Goal: Information Seeking & Learning: Learn about a topic

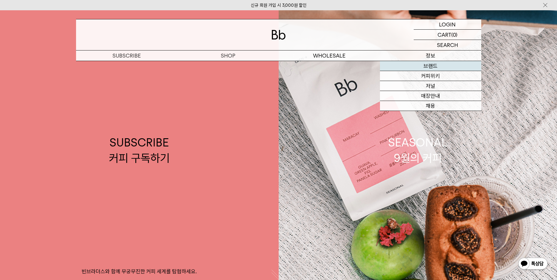
click at [441, 66] on link "브랜드" at bounding box center [430, 66] width 101 height 10
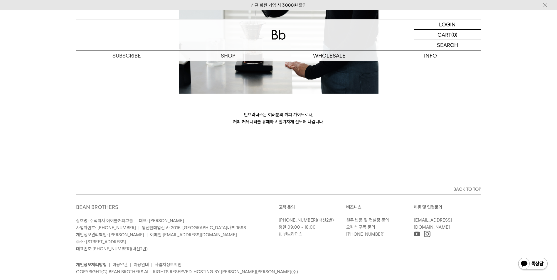
scroll to position [1594, 0]
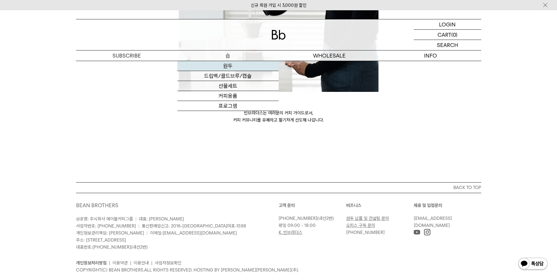
click at [231, 69] on link "원두" at bounding box center [227, 66] width 101 height 10
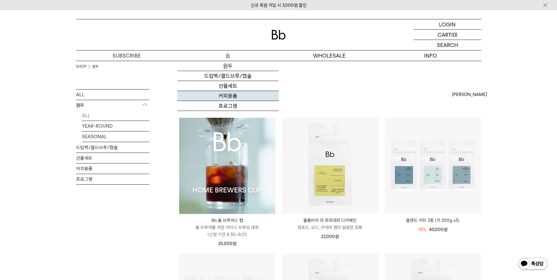
click at [226, 95] on link "커피용품" at bounding box center [227, 96] width 101 height 10
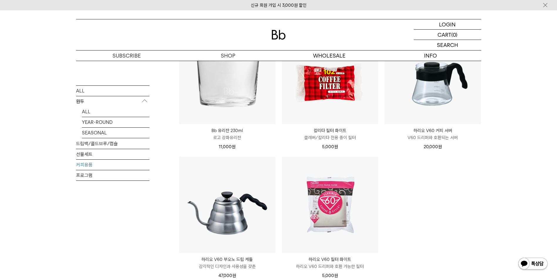
scroll to position [29, 0]
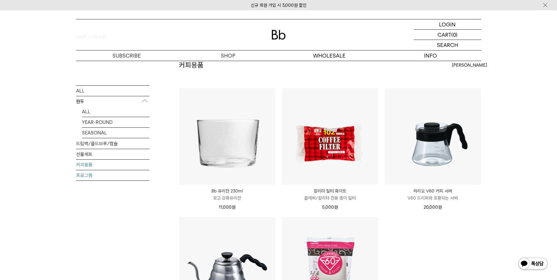
drag, startPoint x: 83, startPoint y: 181, endPoint x: 87, endPoint y: 175, distance: 7.0
click at [83, 181] on div "ALL 원두 ALL YEAR-ROUND SEASONAL 드립백/콜드브루/캡슐 선물세트 커피용품 프로그램" at bounding box center [112, 159] width 73 height 148
click at [87, 174] on link "프로그램" at bounding box center [112, 175] width 73 height 10
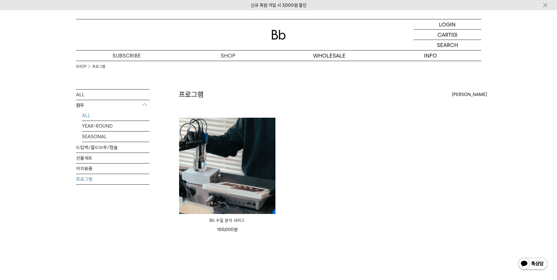
click at [102, 114] on link "ALL" at bounding box center [116, 115] width 68 height 10
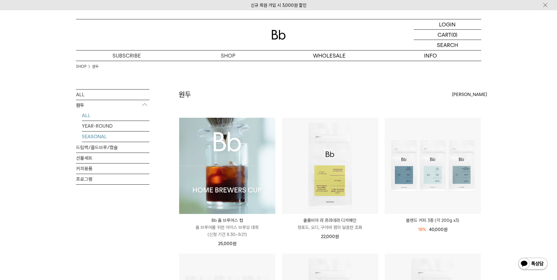
click at [94, 138] on link "SEASONAL" at bounding box center [116, 137] width 68 height 10
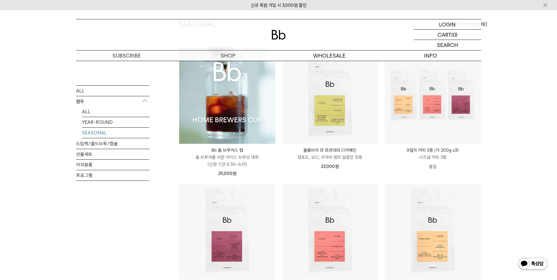
scroll to position [29, 0]
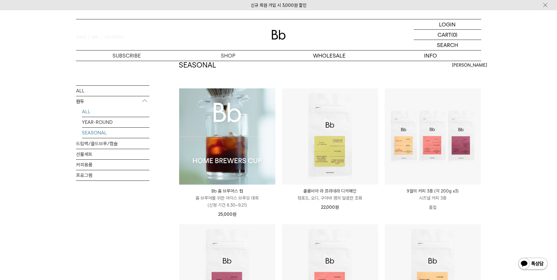
click at [104, 111] on link "ALL" at bounding box center [116, 111] width 68 height 10
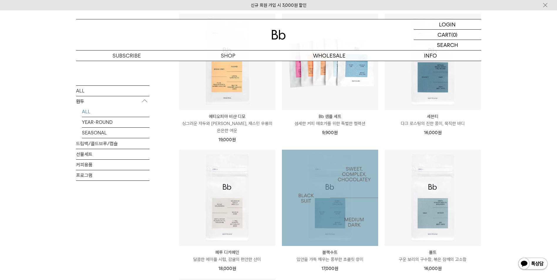
scroll to position [411, 0]
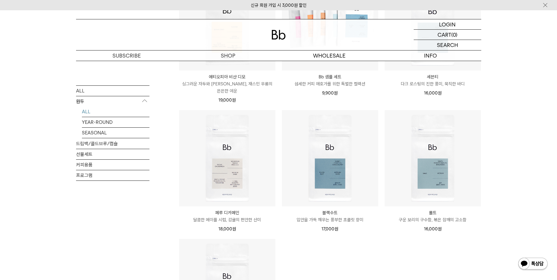
click at [332, 209] on p "블랙수트" at bounding box center [330, 212] width 96 height 7
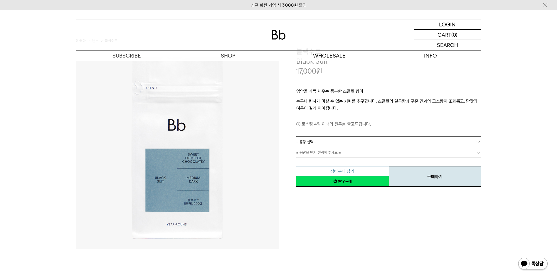
scroll to position [59, 0]
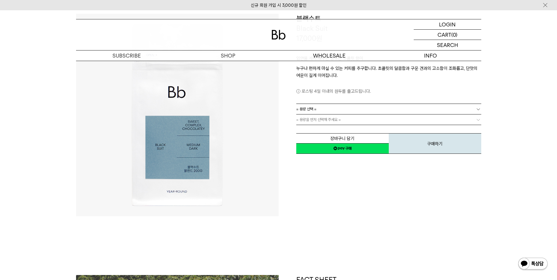
click at [318, 109] on link "= 용량 선택 =" at bounding box center [388, 109] width 185 height 10
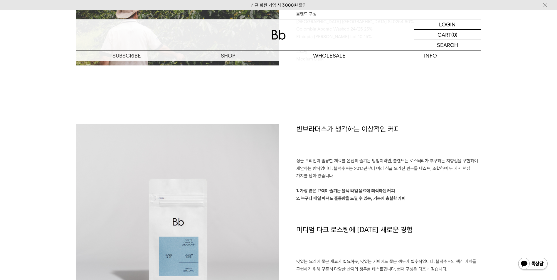
scroll to position [411, 0]
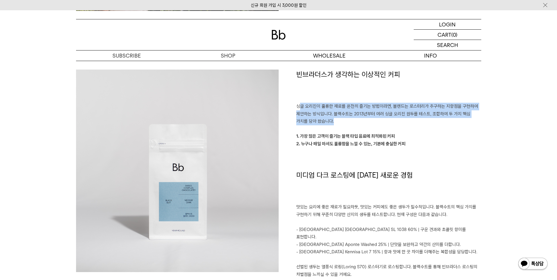
drag, startPoint x: 300, startPoint y: 106, endPoint x: 357, endPoint y: 121, distance: 59.3
click at [357, 121] on p "싱글 오리진이 훌륭한 재료를 온전히 즐기는 방법이라면, 블렌드는 로스터리가 추구하는 지향점을 구현하여 제안하는 방식입니다. 블랙수트는 2013…" at bounding box center [388, 114] width 185 height 23
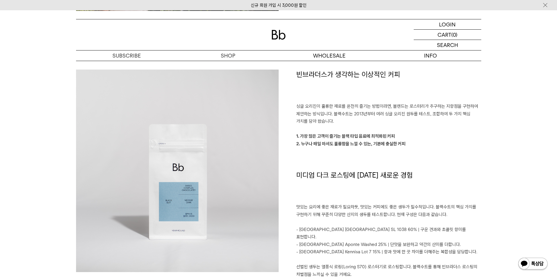
drag, startPoint x: 357, startPoint y: 121, endPoint x: 328, endPoint y: 131, distance: 30.7
click at [328, 131] on p at bounding box center [388, 129] width 185 height 8
click at [314, 139] on p "1. 가장 많은 고객이 즐기는 블랙 타입 음료에 최적화된 커피" at bounding box center [388, 137] width 185 height 8
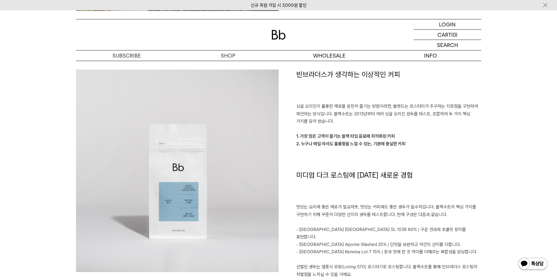
drag, startPoint x: 314, startPoint y: 139, endPoint x: 311, endPoint y: 144, distance: 5.3
click at [311, 144] on strong "2. 누구나 매일 마셔도 훌륭함을 느낄 수 있는, 기본에 충실한 커피" at bounding box center [350, 143] width 109 height 5
drag, startPoint x: 311, startPoint y: 144, endPoint x: 309, endPoint y: 148, distance: 5.3
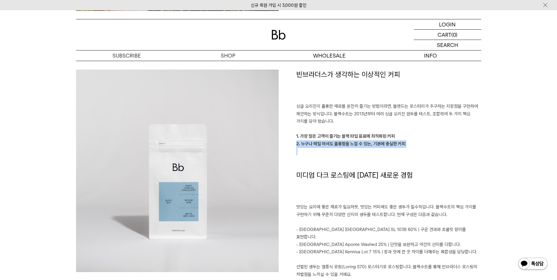
click at [309, 148] on p at bounding box center [388, 152] width 185 height 8
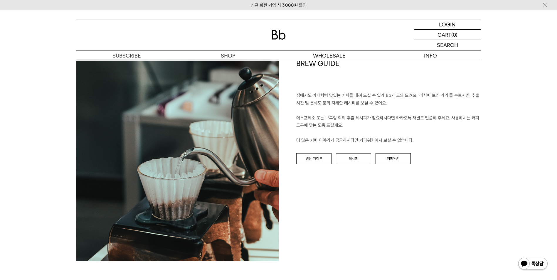
scroll to position [676, 0]
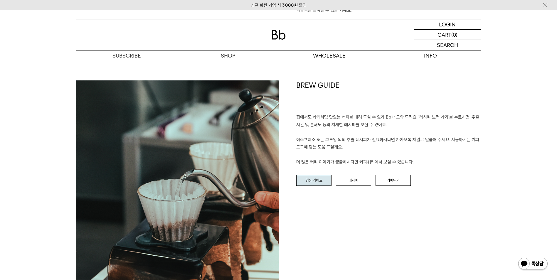
drag, startPoint x: 311, startPoint y: 180, endPoint x: 312, endPoint y: 174, distance: 5.9
click at [312, 177] on div "BREW GUIDE 집에서도 카페처럼 맛있는 커피를 내려 드실 ﻿수 있게 Bb가 도와 드려요. '레시피 보러 가기'를 누르시면, 추출 시간 및…" at bounding box center [380, 181] width 203 height 203
click at [313, 175] on link "영상 가이드" at bounding box center [313, 180] width 35 height 11
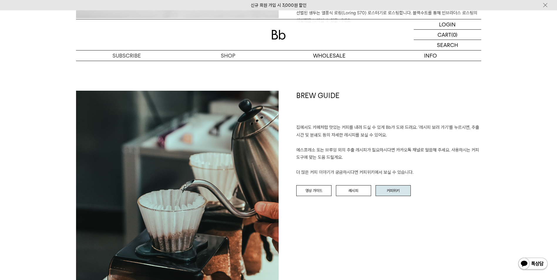
click at [395, 186] on link "커피위키" at bounding box center [393, 190] width 35 height 11
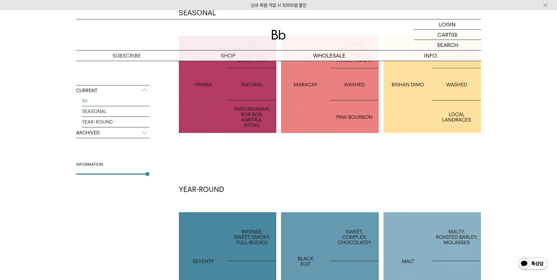
scroll to position [206, 0]
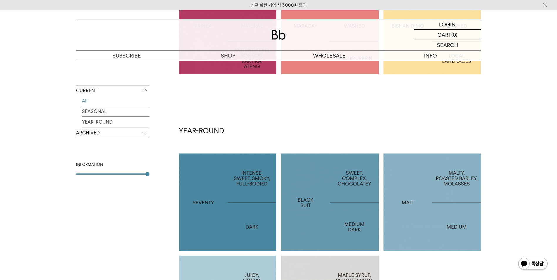
click at [312, 208] on div at bounding box center [330, 203] width 98 height 98
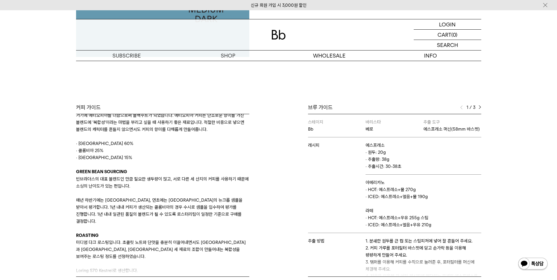
scroll to position [88, 0]
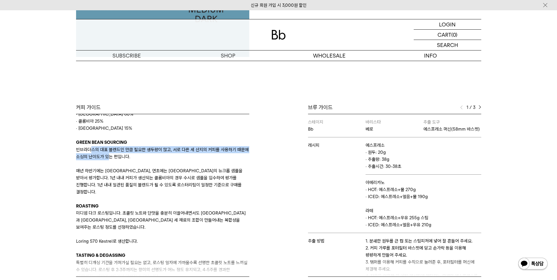
drag, startPoint x: 92, startPoint y: 152, endPoint x: 122, endPoint y: 157, distance: 30.7
click at [122, 157] on p "빈브라더스의 대표 블렌드인 만큼 필요한 생두량이 많고, 서로 다른 세 산지의 커피를 사용하기 때문에 소싱의 난이도가 있는 편입니다." at bounding box center [162, 153] width 173 height 14
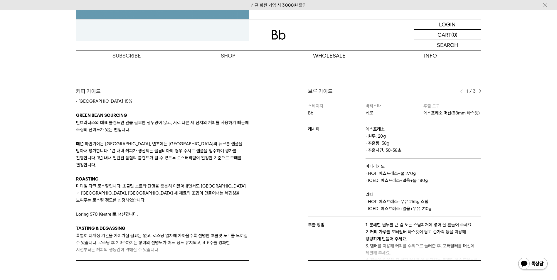
scroll to position [235, 0]
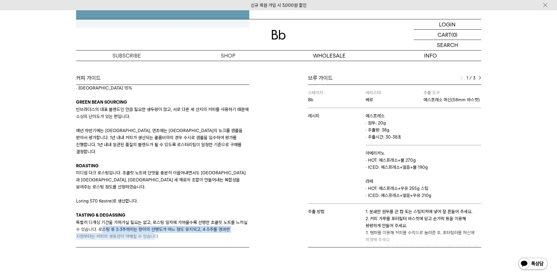
drag, startPoint x: 112, startPoint y: 216, endPoint x: 153, endPoint y: 219, distance: 41.0
click at [153, 219] on p "특별히 디개싱 기간을 가져가실 필요는 없고, 로스팅 일자에 가까울수록 선명한 초콜릿 노트를 느끼실 수 있습니다. 로스팅 후 2-3주까지는 향미…" at bounding box center [162, 229] width 173 height 21
drag, startPoint x: 153, startPoint y: 219, endPoint x: 144, endPoint y: 225, distance: 10.5
click at [144, 225] on p "특별히 디개싱 기간을 가져가실 필요는 없고, 로스팅 일자에 가까울수록 선명한 초콜릿 노트를 느끼실 수 있습니다. 로스팅 후 2-3주까지는 향미…" at bounding box center [162, 229] width 173 height 21
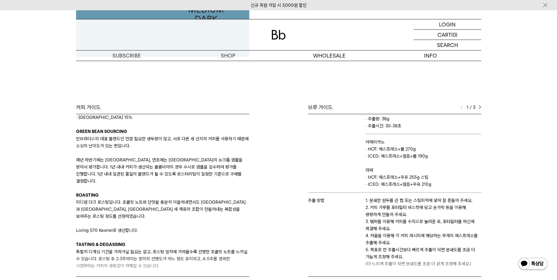
scroll to position [50, 0]
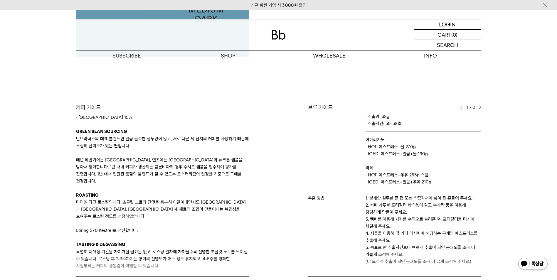
click at [481, 107] on div "브루 가이드 1 / 3 스테이지 Bb 바리스타 베로 추출 도구 에스프레소 머신(58mm 바스켓) 레시피 에스프레소 · 원두: 20g · 추출량…" at bounding box center [382, 190] width 206 height 173
click at [479, 109] on img at bounding box center [480, 107] width 3 height 4
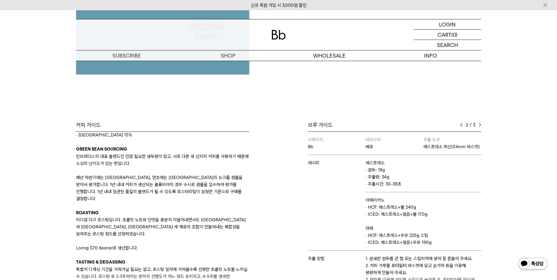
scroll to position [206, 0]
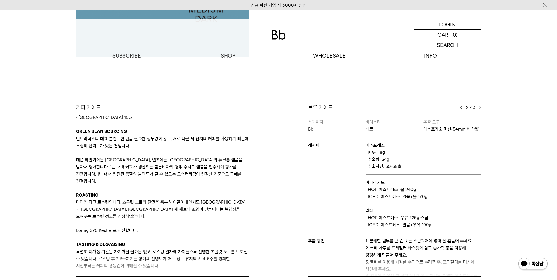
click at [480, 109] on img at bounding box center [480, 107] width 3 height 4
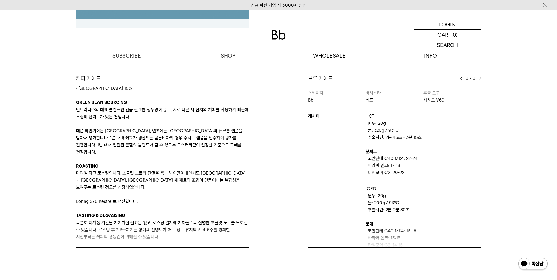
scroll to position [235, 0]
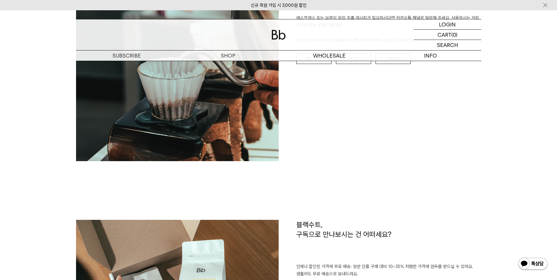
scroll to position [753, 0]
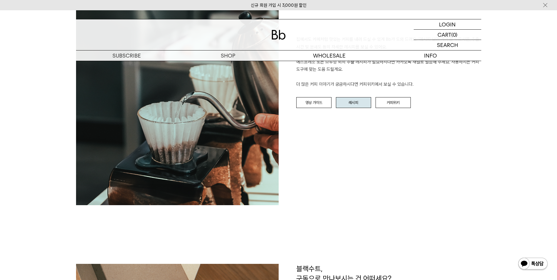
click at [352, 99] on link "레시피" at bounding box center [353, 102] width 35 height 11
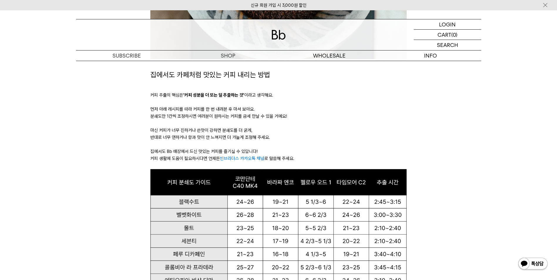
scroll to position [294, 0]
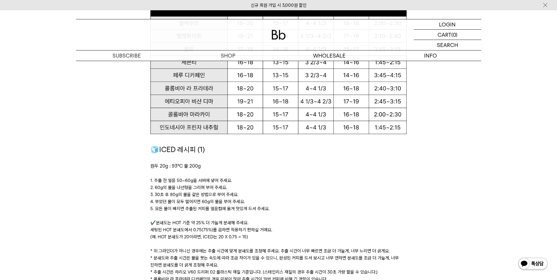
scroll to position [822, 0]
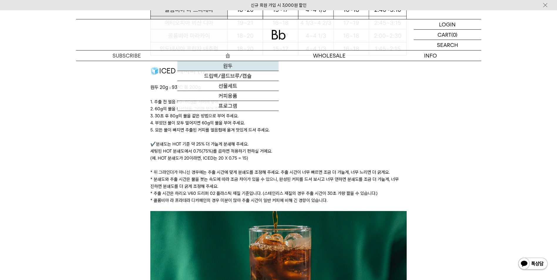
click at [228, 63] on link "원두" at bounding box center [227, 66] width 101 height 10
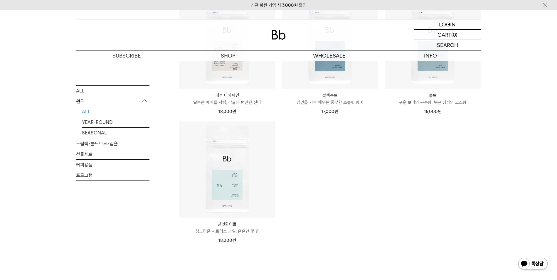
scroll to position [441, 0]
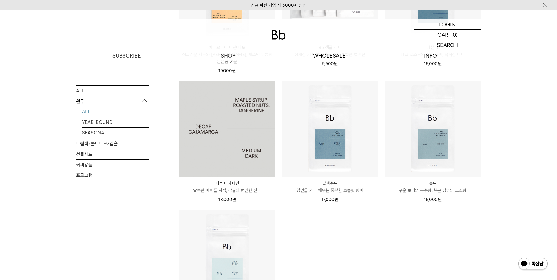
click at [238, 120] on img at bounding box center [227, 129] width 96 height 96
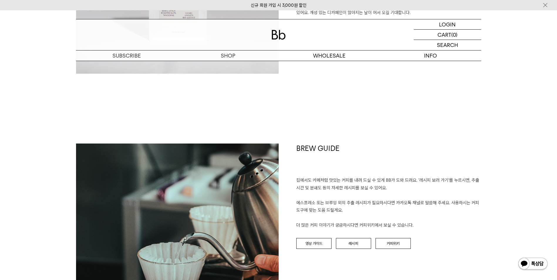
scroll to position [676, 0]
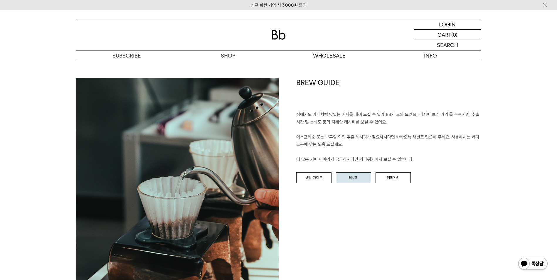
click at [347, 178] on link "레시피" at bounding box center [353, 177] width 35 height 11
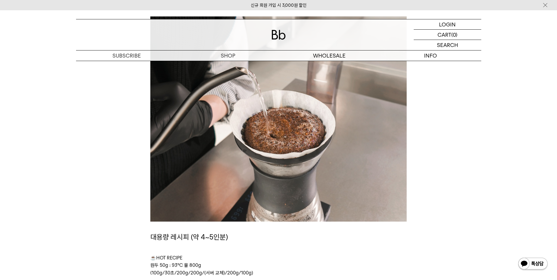
scroll to position [1544, 0]
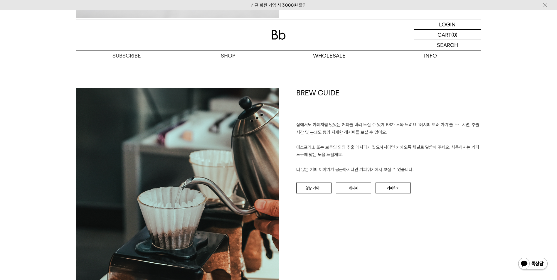
scroll to position [676, 0]
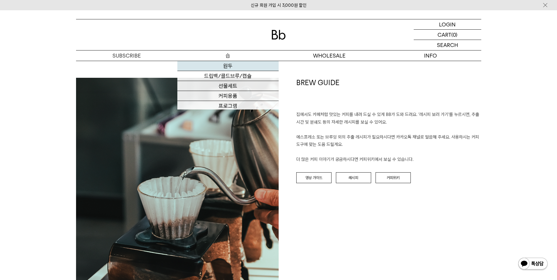
click at [233, 70] on link "원두" at bounding box center [227, 66] width 101 height 10
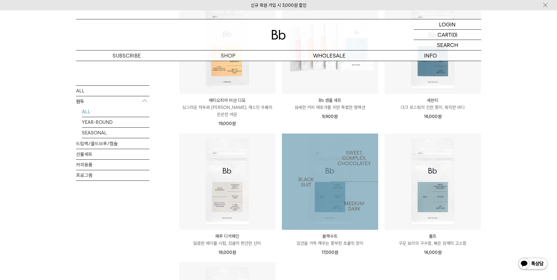
scroll to position [323, 0]
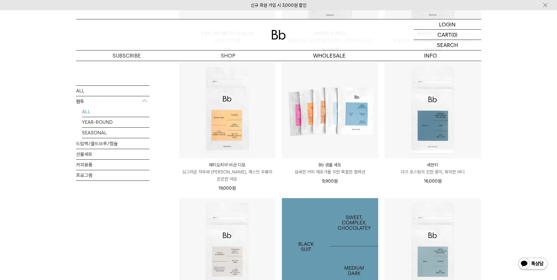
click at [343, 232] on img at bounding box center [330, 246] width 96 height 96
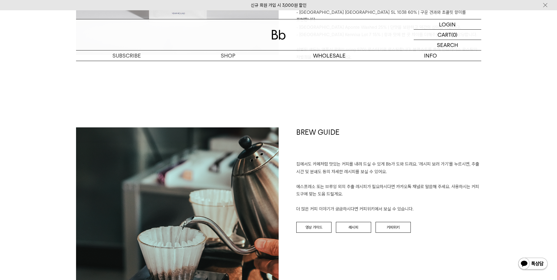
scroll to position [676, 0]
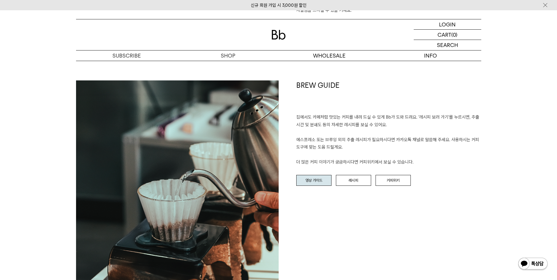
click at [320, 175] on link "영상 가이드" at bounding box center [313, 180] width 35 height 11
